Goal: Task Accomplishment & Management: Manage account settings

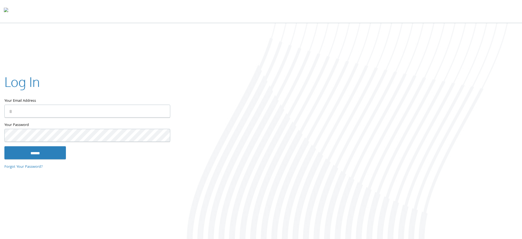
click at [53, 109] on input "Your Email Address" at bounding box center [87, 110] width 166 height 13
type input "**********"
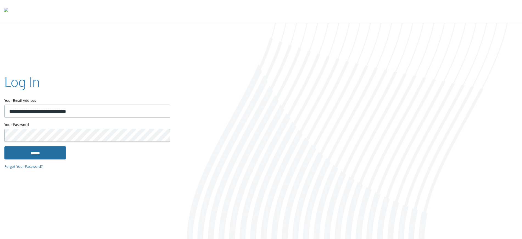
click at [41, 147] on input "******" at bounding box center [34, 152] width 61 height 13
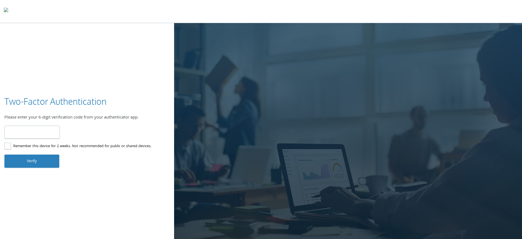
type input "******"
